Goal: Task Accomplishment & Management: Manage account settings

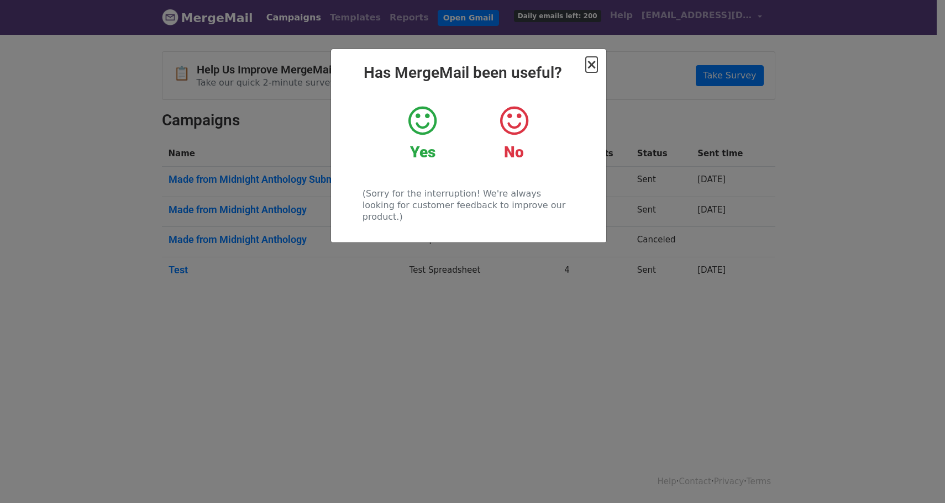
click at [593, 70] on span "×" at bounding box center [591, 64] width 11 height 15
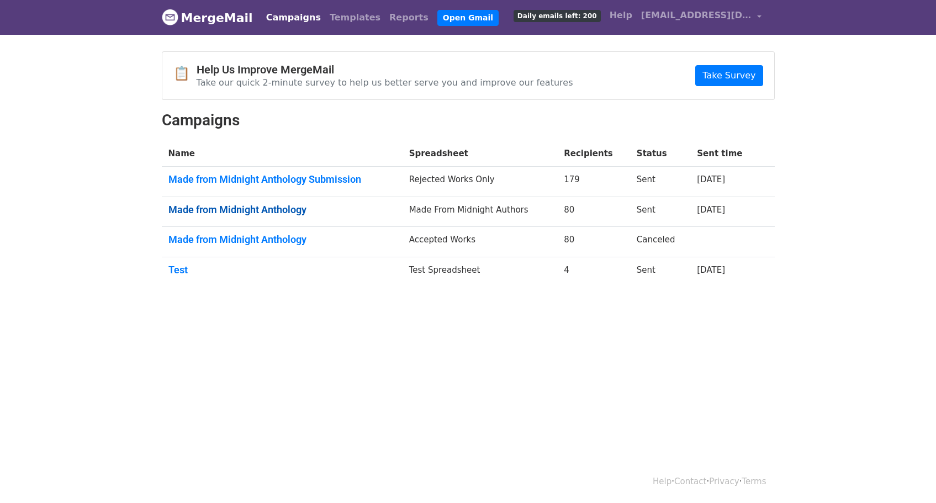
click at [292, 210] on link "Made from Midnight Anthology" at bounding box center [282, 210] width 228 height 12
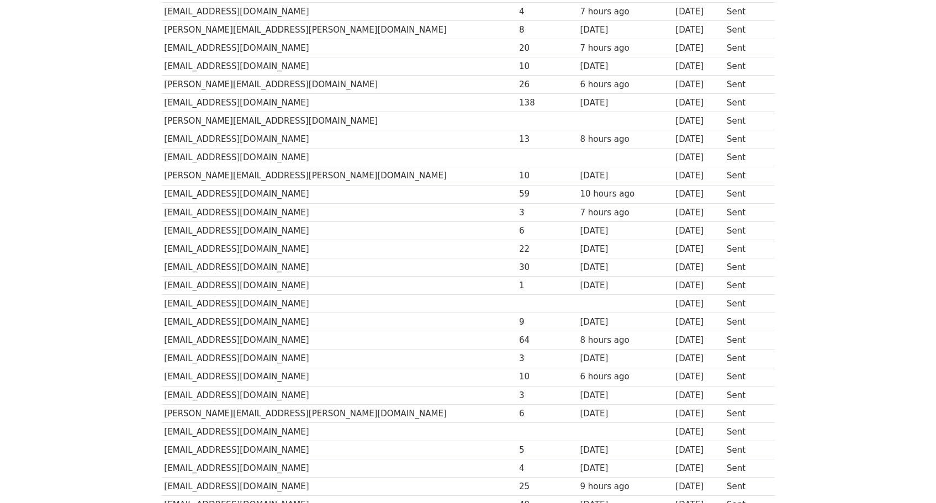
scroll to position [296, 0]
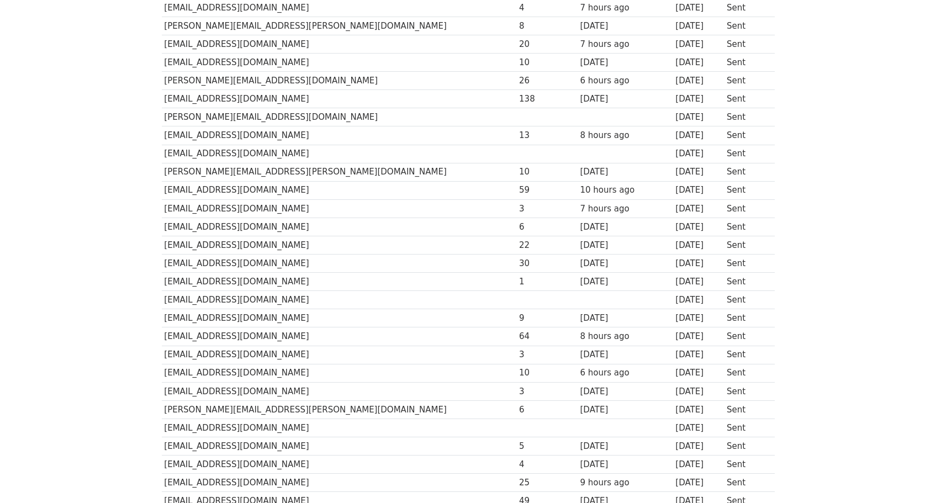
click at [166, 155] on td "[EMAIL_ADDRESS][DOMAIN_NAME]" at bounding box center [339, 154] width 355 height 18
drag, startPoint x: 164, startPoint y: 154, endPoint x: 308, endPoint y: 161, distance: 143.8
click at [308, 161] on td "[EMAIL_ADDRESS][DOMAIN_NAME]" at bounding box center [339, 154] width 355 height 18
copy td "[EMAIL_ADDRESS][DOMAIN_NAME]"
click at [182, 298] on td "[EMAIL_ADDRESS][DOMAIN_NAME]" at bounding box center [339, 300] width 355 height 18
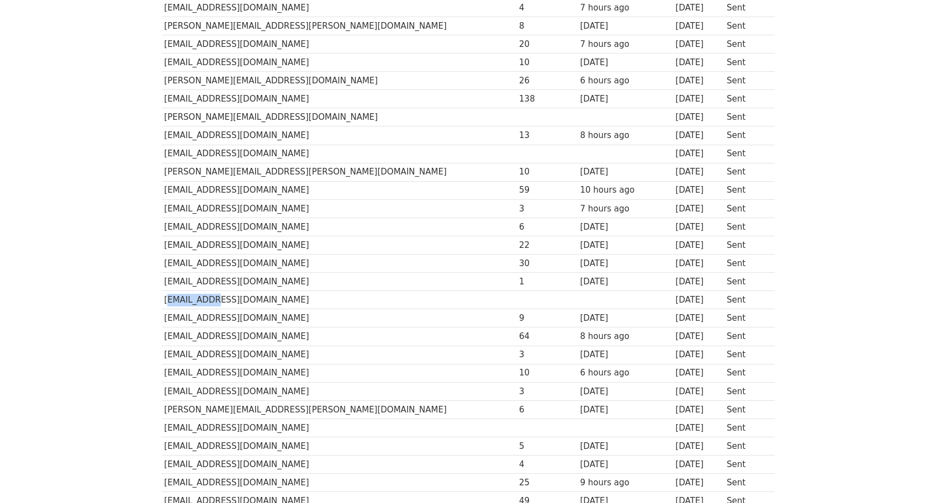
click at [182, 298] on td "[EMAIL_ADDRESS][DOMAIN_NAME]" at bounding box center [339, 300] width 355 height 18
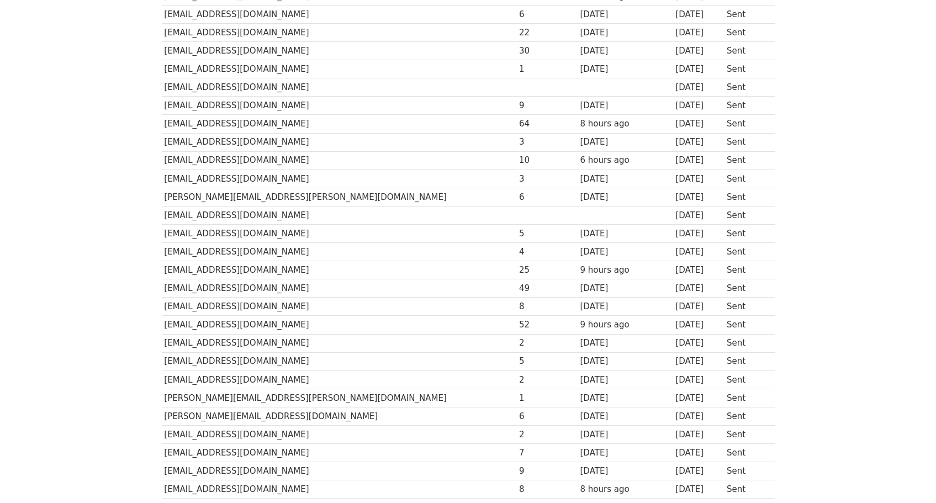
click at [203, 215] on td "[EMAIL_ADDRESS][DOMAIN_NAME]" at bounding box center [339, 215] width 355 height 18
copy tr "[EMAIL_ADDRESS][DOMAIN_NAME]"
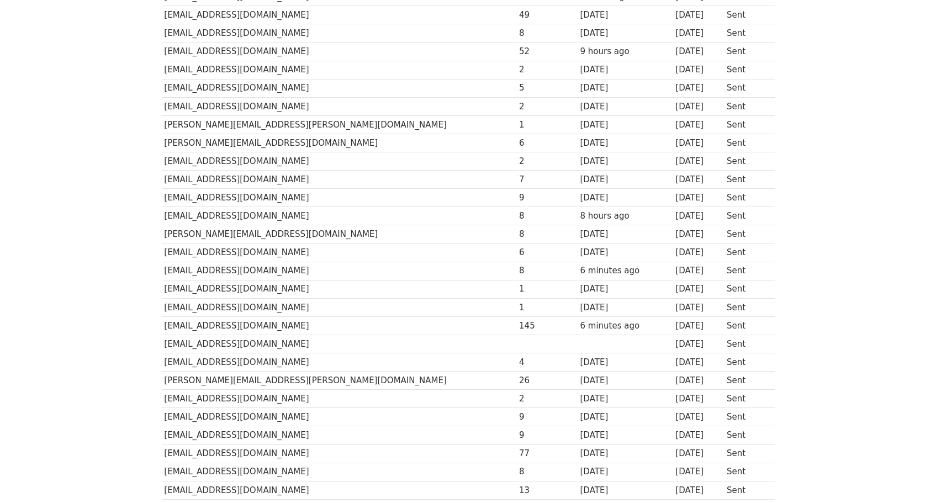
scroll to position [855, 0]
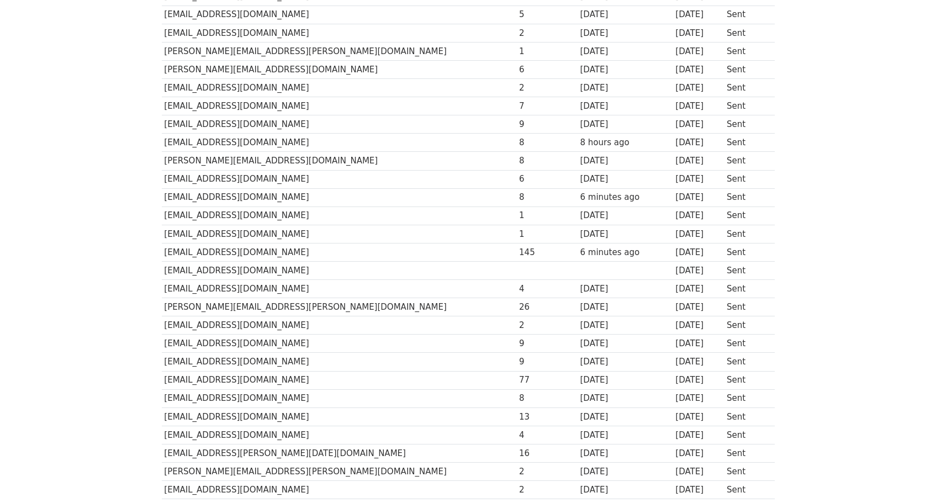
click at [193, 267] on td "[EMAIL_ADDRESS][DOMAIN_NAME]" at bounding box center [339, 270] width 355 height 18
copy tr "[EMAIL_ADDRESS][DOMAIN_NAME]"
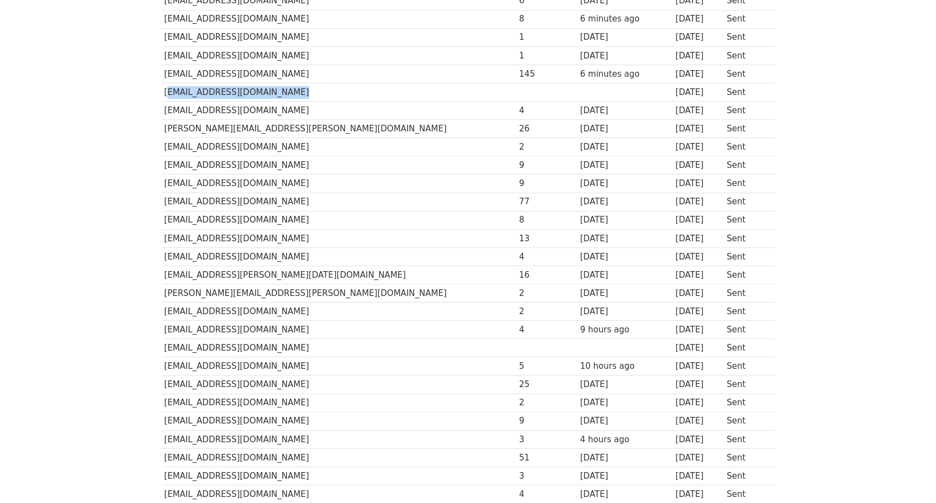
scroll to position [1092, 0]
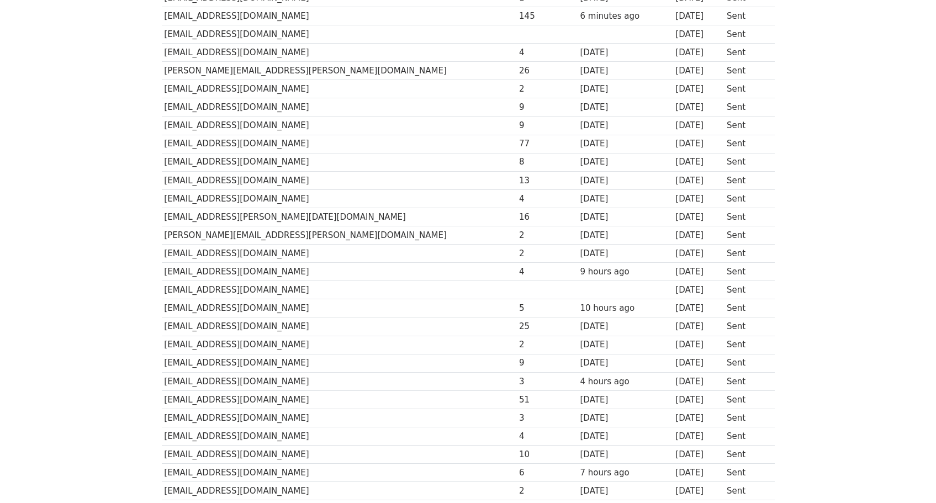
click at [173, 284] on td "[EMAIL_ADDRESS][DOMAIN_NAME]" at bounding box center [339, 290] width 355 height 18
copy tr "[EMAIL_ADDRESS][DOMAIN_NAME]"
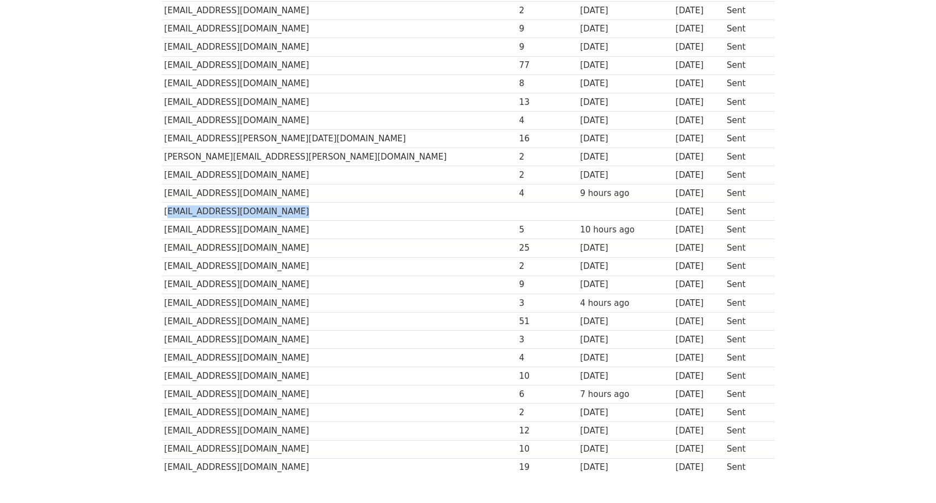
scroll to position [1168, 0]
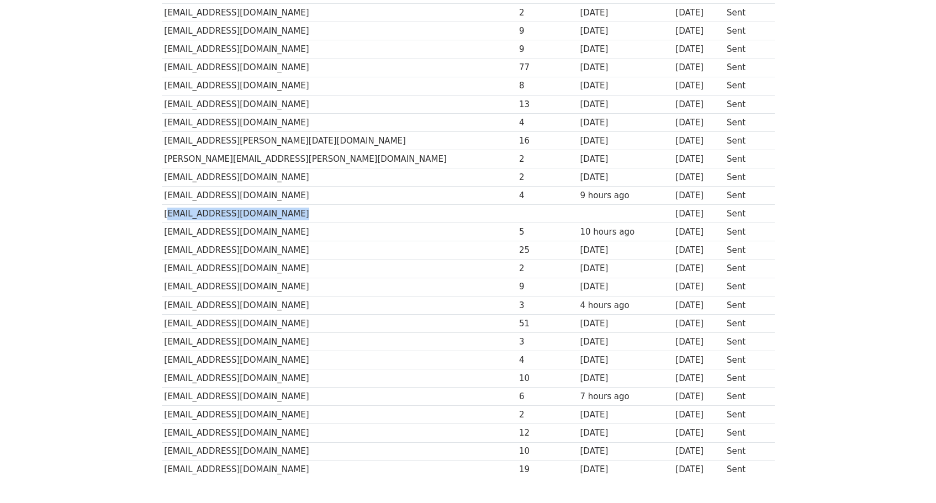
copy tr "[EMAIL_ADDRESS][DOMAIN_NAME]"
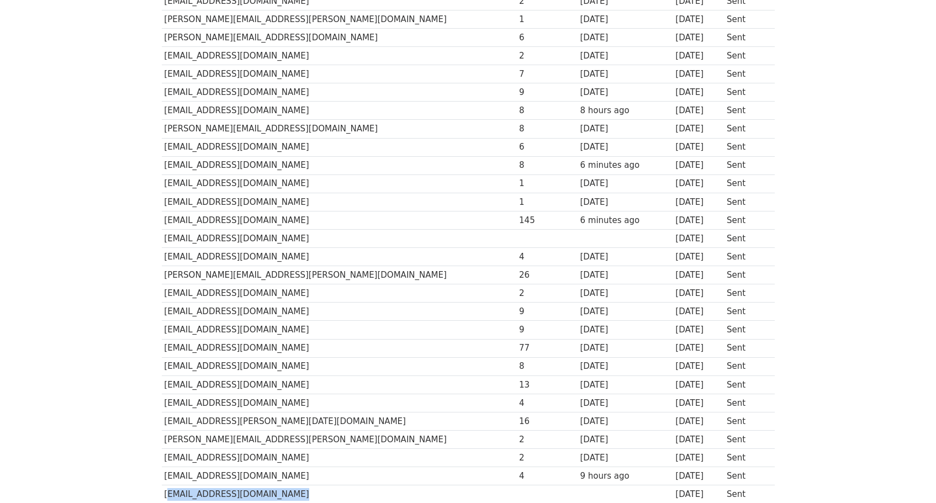
scroll to position [887, 0]
click at [207, 235] on td "[EMAIL_ADDRESS][DOMAIN_NAME]" at bounding box center [339, 239] width 355 height 18
copy tr "[EMAIL_ADDRESS][DOMAIN_NAME]"
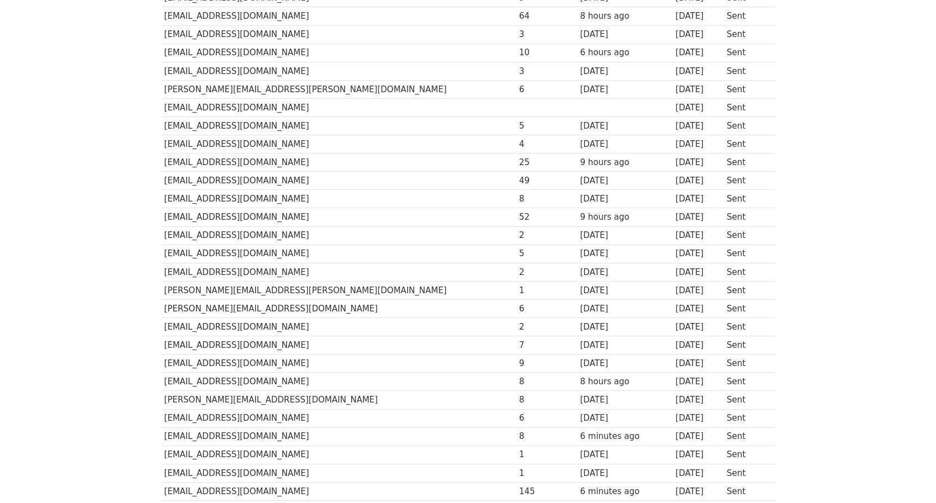
scroll to position [482, 0]
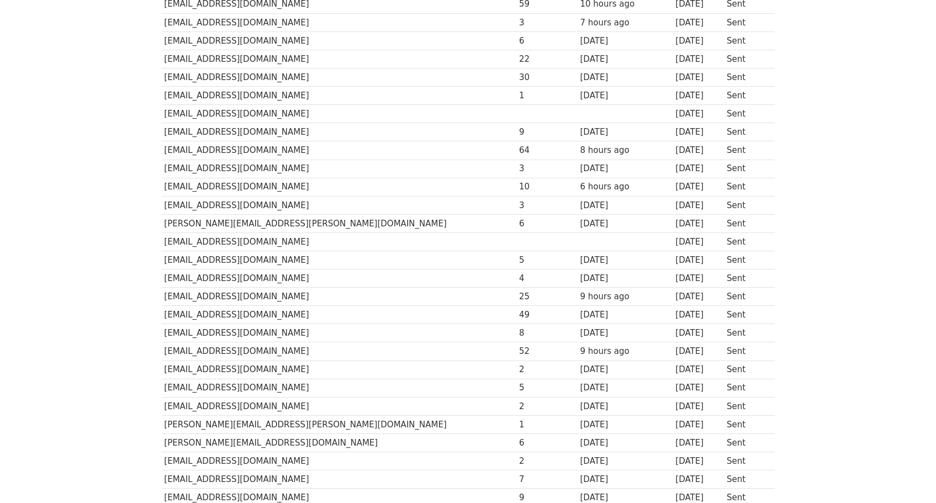
click at [184, 245] on td "[EMAIL_ADDRESS][DOMAIN_NAME]" at bounding box center [339, 242] width 355 height 18
copy tr "[EMAIL_ADDRESS][DOMAIN_NAME]"
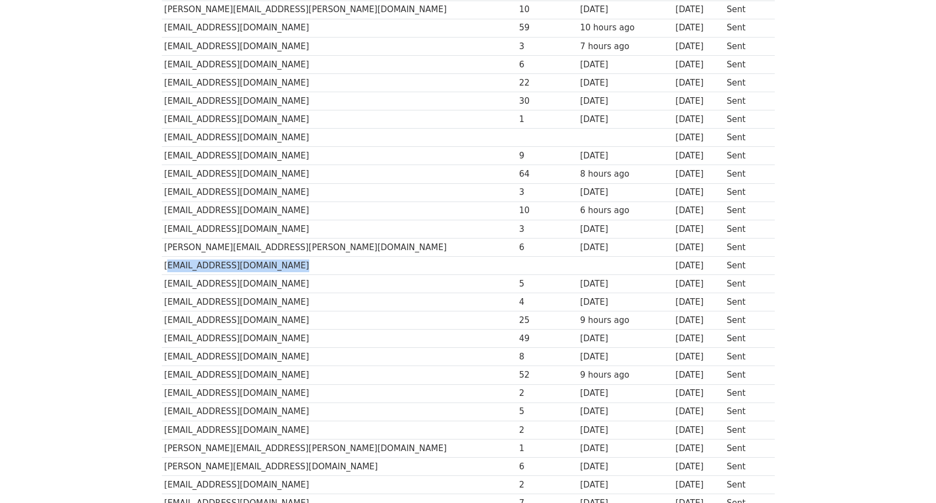
scroll to position [402, 0]
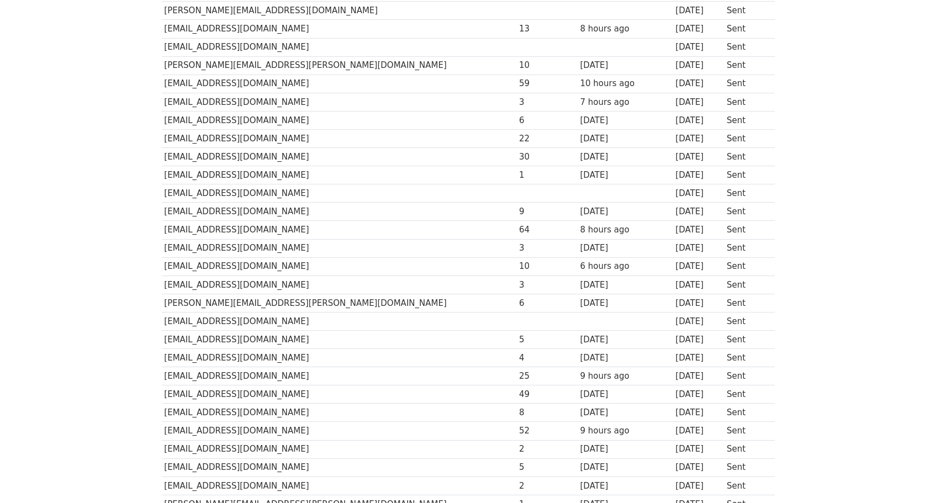
click at [200, 197] on td "[EMAIL_ADDRESS][DOMAIN_NAME]" at bounding box center [339, 193] width 355 height 18
copy tr "[EMAIL_ADDRESS][DOMAIN_NAME]"
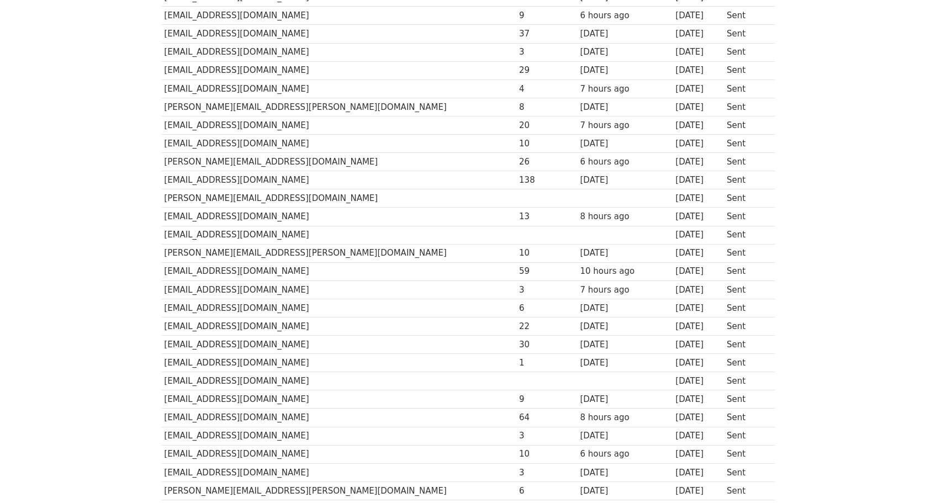
click at [192, 235] on td "[EMAIL_ADDRESS][DOMAIN_NAME]" at bounding box center [339, 235] width 355 height 18
copy tr "[EMAIL_ADDRESS][DOMAIN_NAME]"
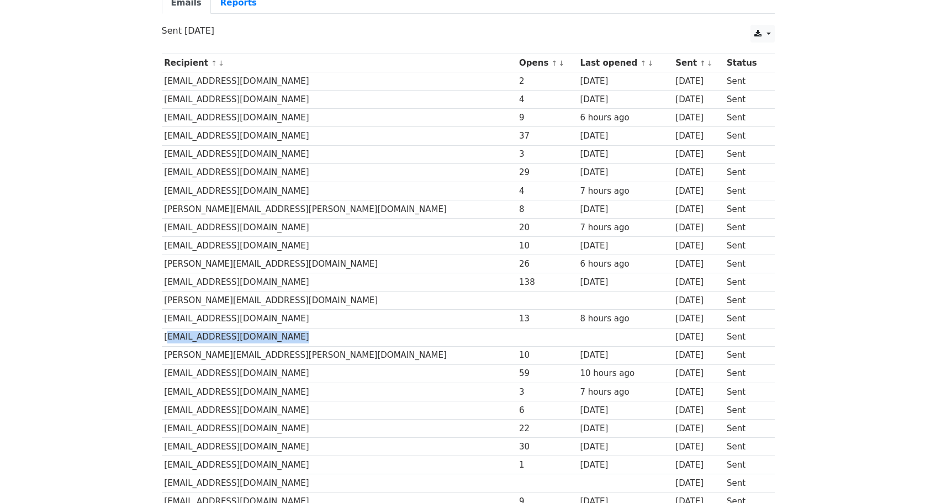
scroll to position [175, 0]
